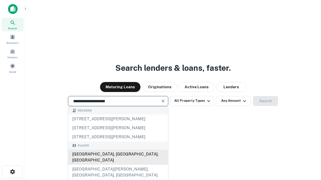
click at [118, 165] on div "Santa Monica, CA, USA" at bounding box center [118, 157] width 100 height 15
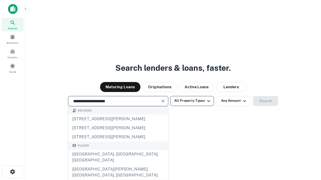
click at [192, 101] on button "All Property Types" at bounding box center [192, 101] width 44 height 10
type input "**********"
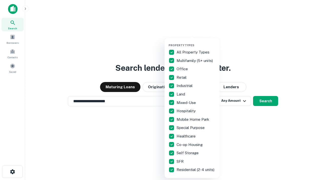
click at [196, 42] on button "button" at bounding box center [195, 42] width 55 height 0
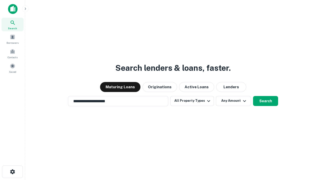
scroll to position [8, 0]
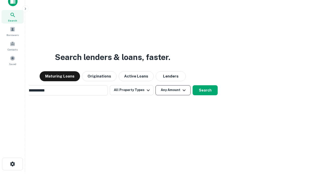
click at [155, 85] on button "Any Amount" at bounding box center [172, 90] width 35 height 10
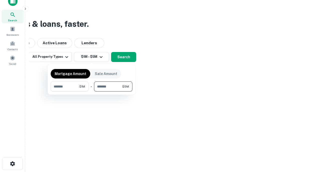
type input "*******"
click at [91, 92] on button "button" at bounding box center [92, 92] width 82 height 0
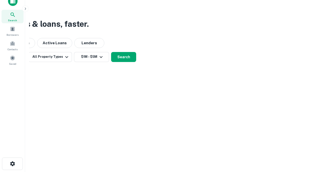
scroll to position [8, 0]
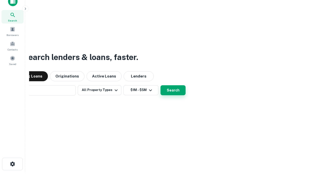
click at [160, 85] on button "Search" at bounding box center [172, 90] width 25 height 10
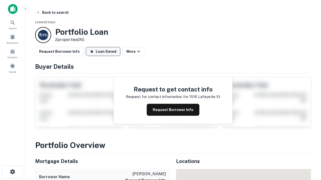
click at [103, 52] on button "Loan Saved" at bounding box center [103, 51] width 35 height 9
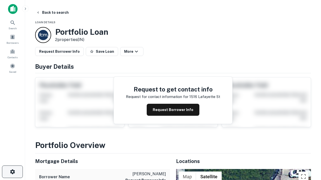
click at [12, 172] on icon "button" at bounding box center [13, 172] width 6 height 6
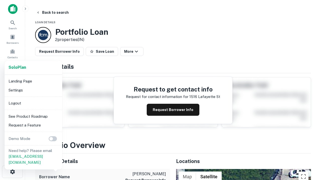
click at [33, 103] on li "Logout" at bounding box center [34, 103] width 54 height 9
